Goal: Information Seeking & Learning: Find specific fact

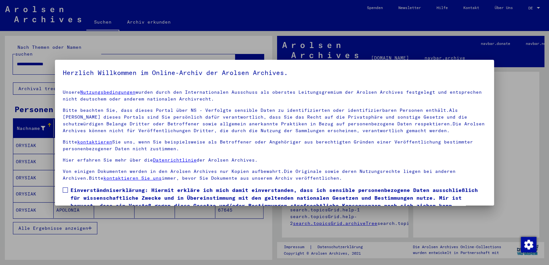
scroll to position [27, 0]
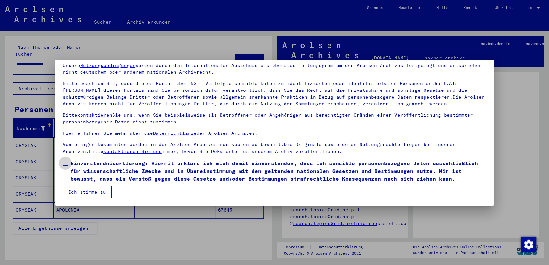
click at [65, 162] on span at bounding box center [65, 163] width 5 height 5
click at [88, 190] on button "Ich stimme zu" at bounding box center [87, 192] width 49 height 12
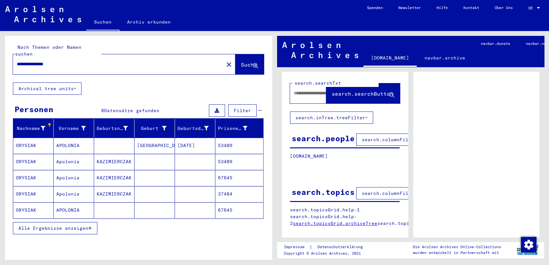
click at [31, 142] on mat-cell "ORYSIAK" at bounding box center [33, 146] width 40 height 16
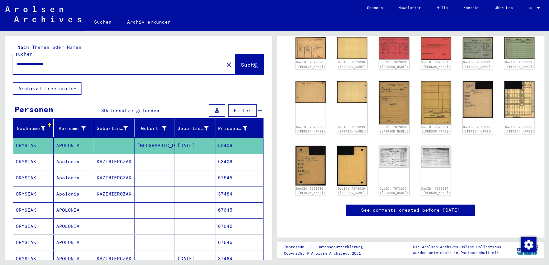
scroll to position [29, 0]
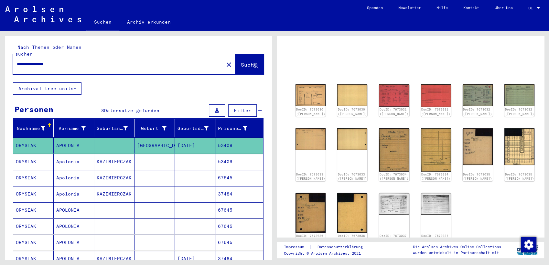
click at [229, 154] on mat-cell "53409" at bounding box center [240, 162] width 48 height 16
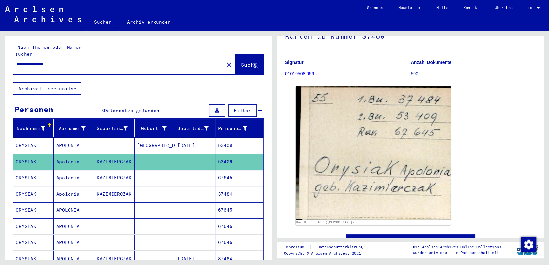
scroll to position [85, 0]
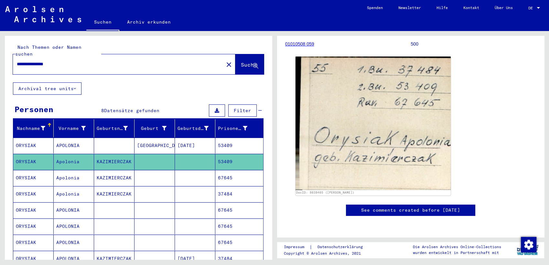
click at [98, 174] on mat-cell "KAZIMIERCZAK" at bounding box center [114, 178] width 40 height 16
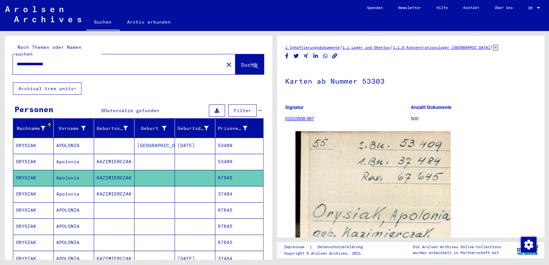
click at [62, 192] on mat-cell "Apolonia" at bounding box center [74, 194] width 40 height 16
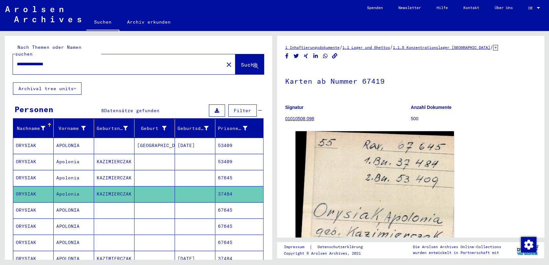
click at [65, 203] on mat-cell "APOLONIA" at bounding box center [74, 211] width 40 height 16
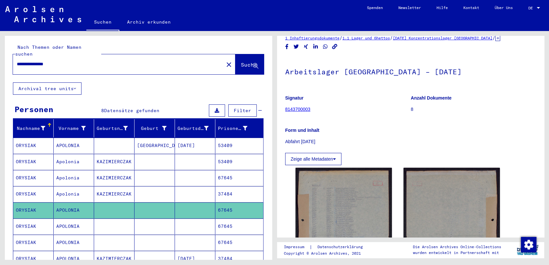
scroll to position [10, 0]
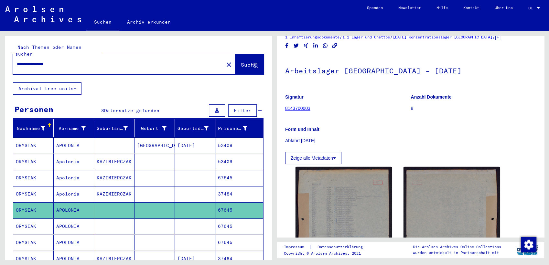
drag, startPoint x: 285, startPoint y: 72, endPoint x: 438, endPoint y: 72, distance: 152.1
click at [438, 72] on h1 "Arbeitslager [GEOGRAPHIC_DATA] – [DATE]" at bounding box center [410, 70] width 251 height 28
copy h1 "Arbeitslager [GEOGRAPHIC_DATA] – [DATE]"
click at [67, 226] on mat-cell "APOLONIA" at bounding box center [74, 227] width 40 height 16
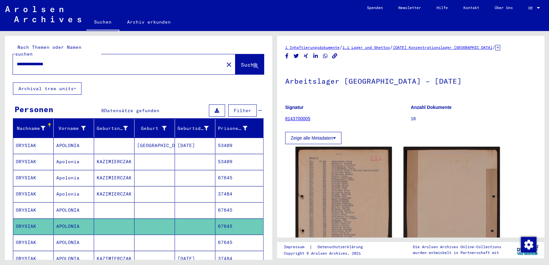
drag, startPoint x: 434, startPoint y: 84, endPoint x: 286, endPoint y: 81, distance: 147.9
click at [286, 81] on h1 "Arbeitslager [GEOGRAPHIC_DATA] – [DATE]" at bounding box center [410, 80] width 251 height 28
copy h1 "Arbeitslager [GEOGRAPHIC_DATA] – [DATE]"
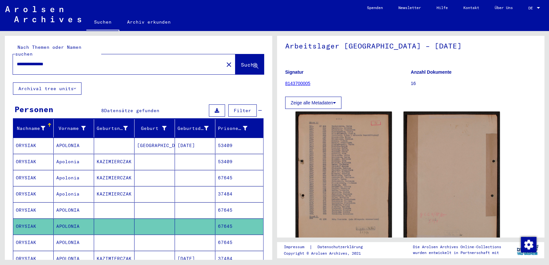
scroll to position [53, 0]
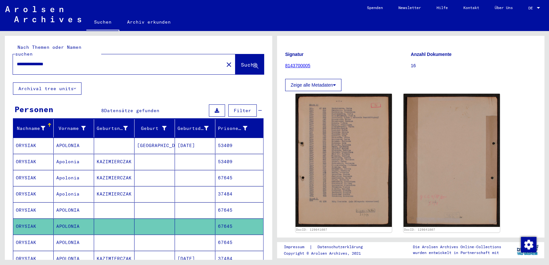
click at [63, 235] on mat-cell "APOLONIA" at bounding box center [74, 243] width 40 height 16
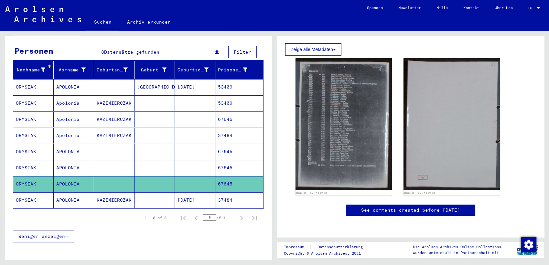
scroll to position [96, 0]
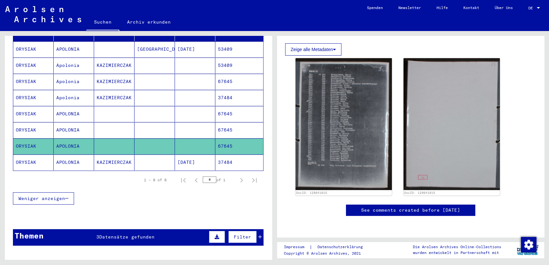
click at [29, 155] on mat-cell "ORYSIAK" at bounding box center [33, 163] width 40 height 16
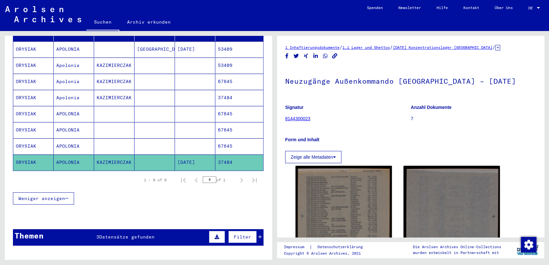
drag, startPoint x: 489, startPoint y: 81, endPoint x: 282, endPoint y: 80, distance: 207.8
click at [282, 80] on yv-its-full-details "1 Inhaftierungsdokumente / 1.1 Lager und Ghettos / [DATE] Konzentrationslager […" at bounding box center [410, 192] width 267 height 297
copy h1 "Neuzugänge Außenkommando [GEOGRAPHIC_DATA] – [DATE]"
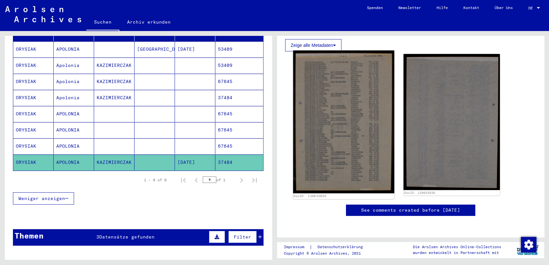
click at [316, 133] on img at bounding box center [344, 121] width 101 height 143
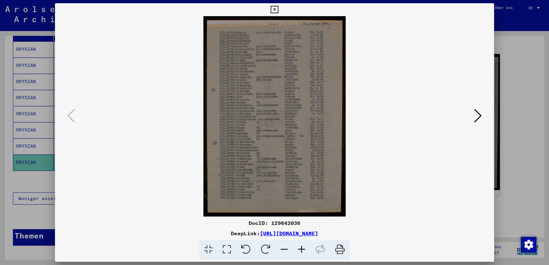
click at [276, 9] on icon at bounding box center [274, 10] width 7 height 8
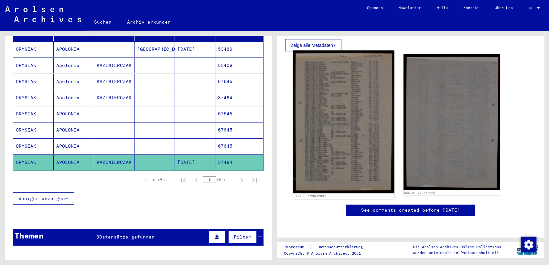
click at [351, 70] on img at bounding box center [344, 121] width 101 height 143
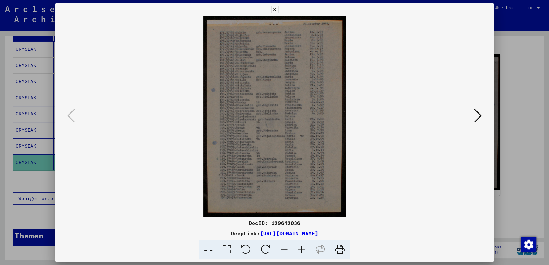
click at [274, 9] on icon at bounding box center [274, 10] width 7 height 8
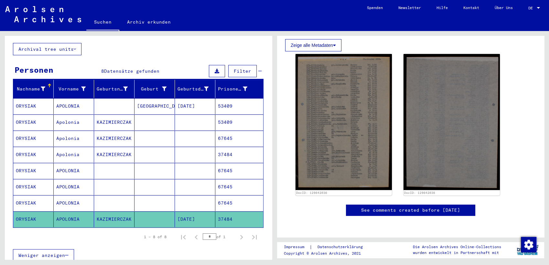
scroll to position [38, 0]
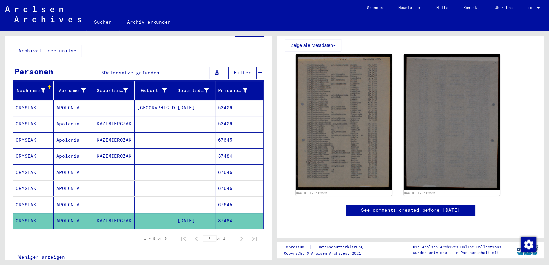
click at [230, 100] on mat-cell "53409" at bounding box center [240, 108] width 48 height 16
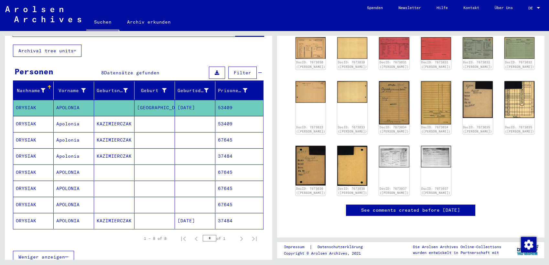
click at [230, 132] on mat-cell "67645" at bounding box center [240, 140] width 48 height 16
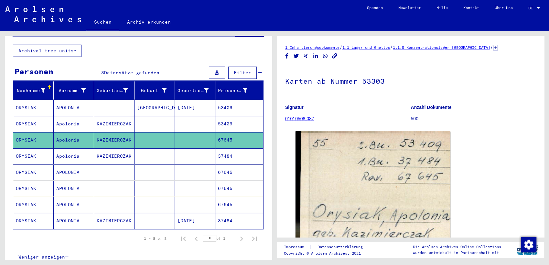
click at [227, 116] on mat-cell "53409" at bounding box center [240, 124] width 48 height 16
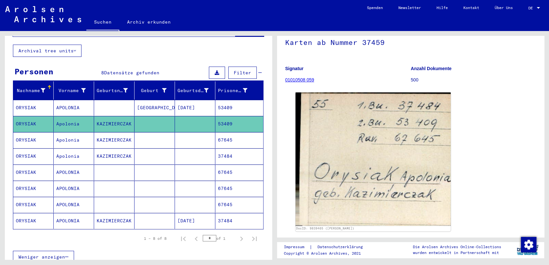
scroll to position [49, 0]
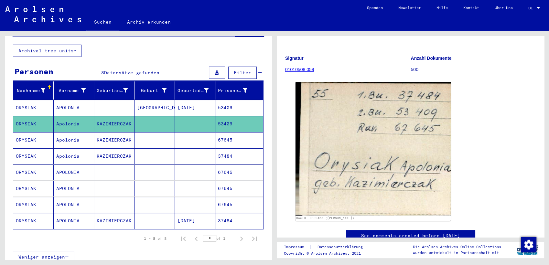
click at [226, 100] on mat-cell "53409" at bounding box center [240, 108] width 48 height 16
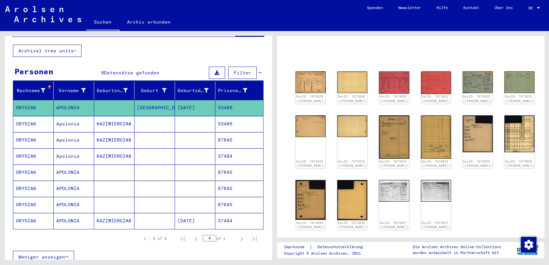
click at [226, 116] on mat-cell "53409" at bounding box center [240, 124] width 48 height 16
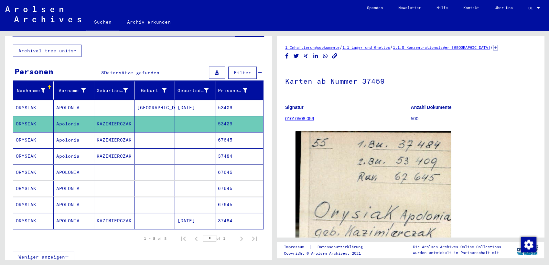
click at [235, 214] on mat-cell "37484" at bounding box center [240, 221] width 48 height 16
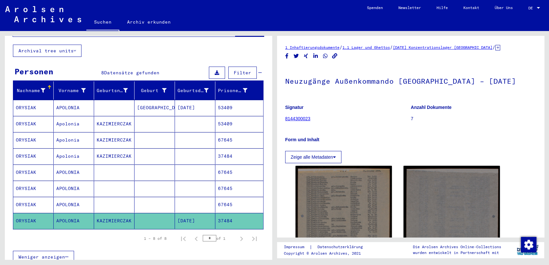
click at [239, 185] on mat-cell "67645" at bounding box center [240, 189] width 48 height 16
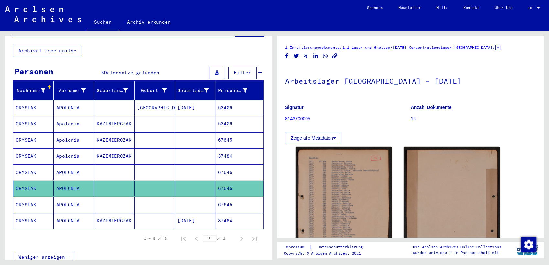
click at [233, 197] on mat-cell "67645" at bounding box center [240, 205] width 48 height 16
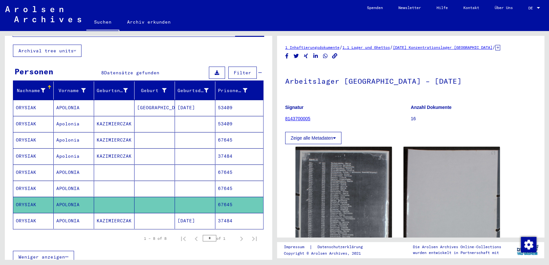
click at [225, 105] on mat-cell "53409" at bounding box center [240, 108] width 48 height 16
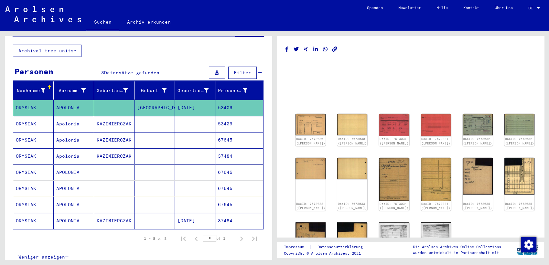
click at [224, 136] on mat-cell "67645" at bounding box center [240, 140] width 48 height 16
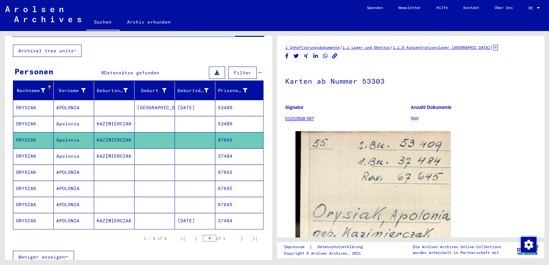
click at [223, 150] on mat-cell "37484" at bounding box center [240, 157] width 48 height 16
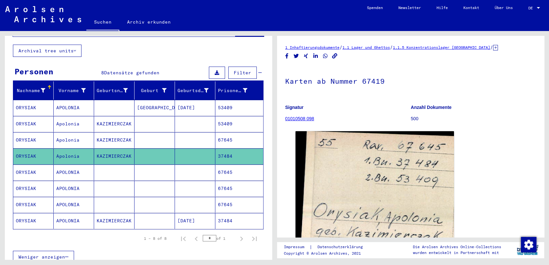
click at [224, 213] on mat-cell "37484" at bounding box center [240, 221] width 48 height 16
